Goal: Task Accomplishment & Management: Use online tool/utility

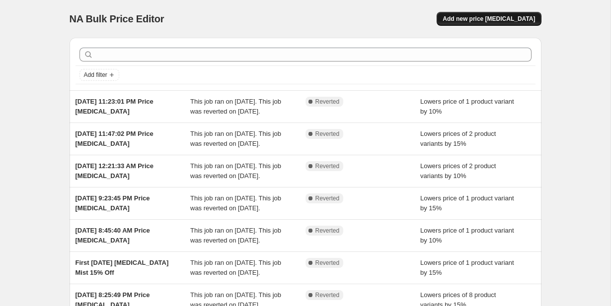
click at [470, 15] on span "Add new price [MEDICAL_DATA]" at bounding box center [488, 19] width 92 height 8
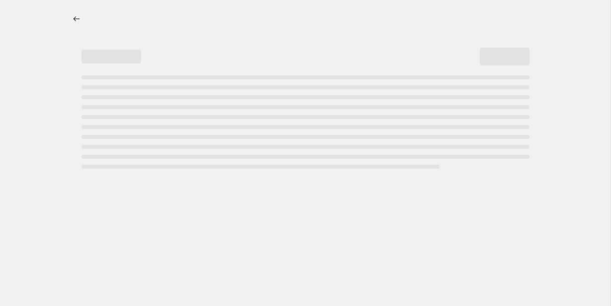
select select "percentage"
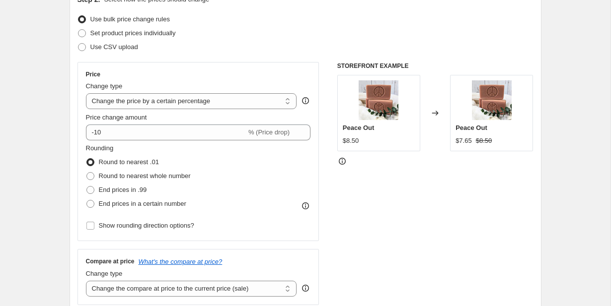
scroll to position [122, 0]
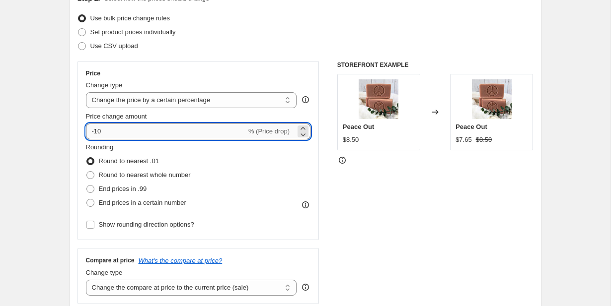
click at [110, 132] on input "-10" at bounding box center [166, 132] width 160 height 16
type input "-15"
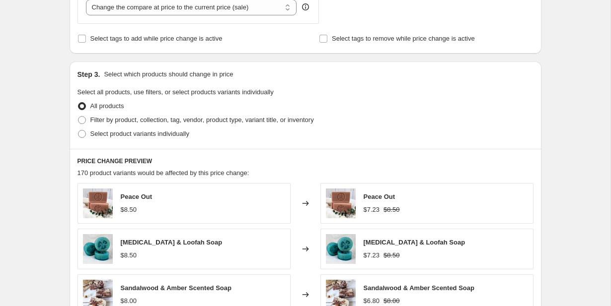
scroll to position [403, 0]
click at [82, 135] on span at bounding box center [82, 134] width 8 height 8
click at [78, 130] on input "Select product variants individually" at bounding box center [78, 130] width 0 height 0
radio input "true"
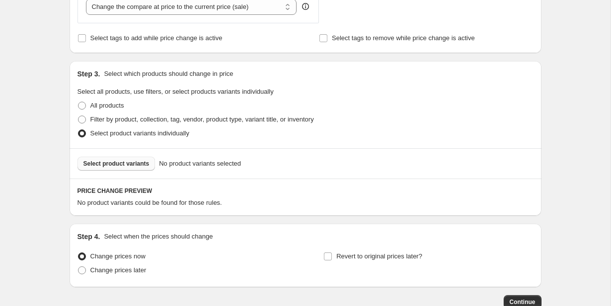
click at [110, 163] on span "Select product variants" at bounding box center [116, 164] width 66 height 8
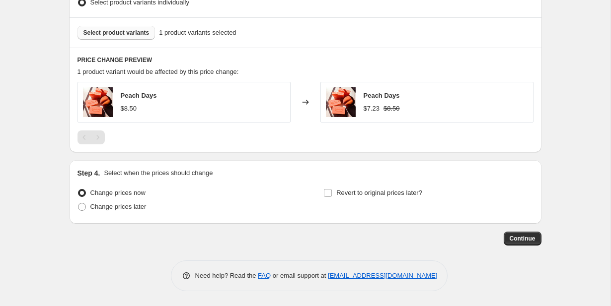
scroll to position [534, 0]
click at [329, 194] on input "Revert to original prices later?" at bounding box center [328, 193] width 8 height 8
checkbox input "true"
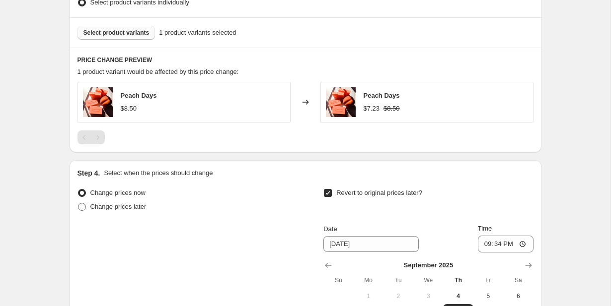
click at [88, 208] on label "Change prices later" at bounding box center [111, 207] width 69 height 14
click at [78, 204] on input "Change prices later" at bounding box center [78, 203] width 0 height 0
radio input "true"
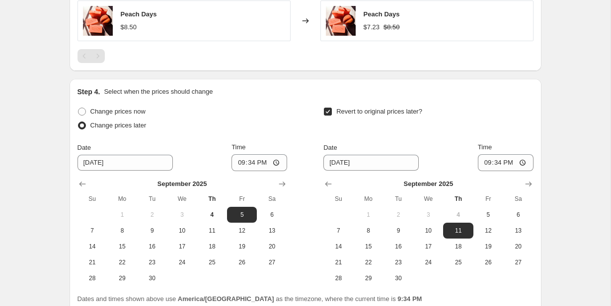
scroll to position [616, 0]
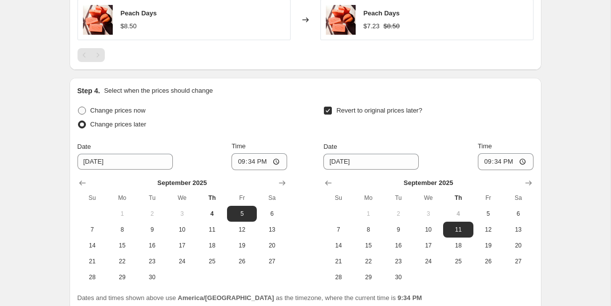
click at [83, 113] on span at bounding box center [82, 111] width 8 height 8
click at [78, 107] on input "Change prices now" at bounding box center [78, 107] width 0 height 0
radio input "true"
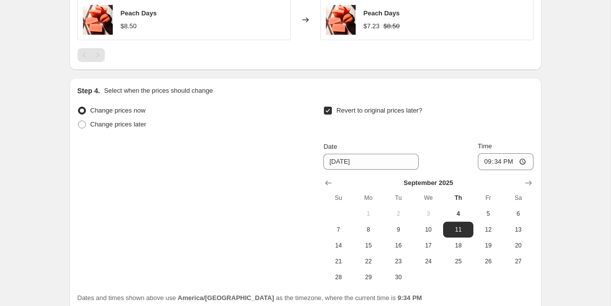
scroll to position [660, 0]
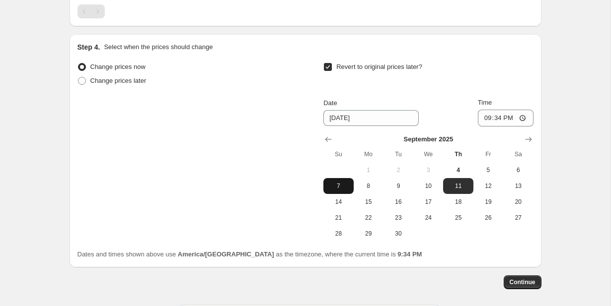
click at [339, 188] on span "7" at bounding box center [338, 186] width 22 height 8
type input "[DATE]"
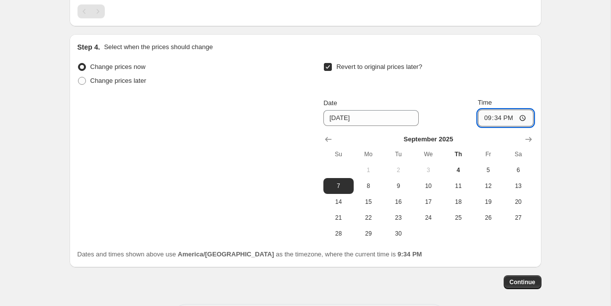
click at [500, 120] on input "21:34" at bounding box center [506, 118] width 56 height 17
click at [510, 118] on input "23:34" at bounding box center [506, 118] width 56 height 17
type input "23:59"
click at [527, 284] on span "Continue" at bounding box center [522, 283] width 26 height 8
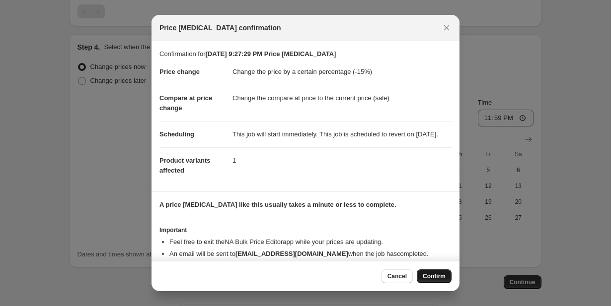
click at [433, 276] on span "Confirm" at bounding box center [434, 277] width 23 height 8
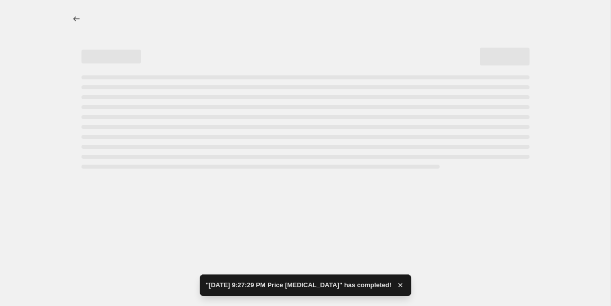
select select "percentage"
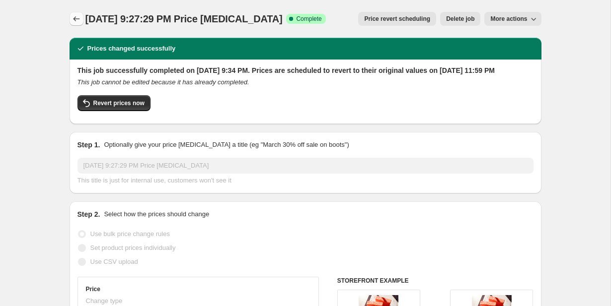
click at [76, 19] on icon "Price change jobs" at bounding box center [77, 19] width 10 height 10
